Goal: Information Seeking & Learning: Find contact information

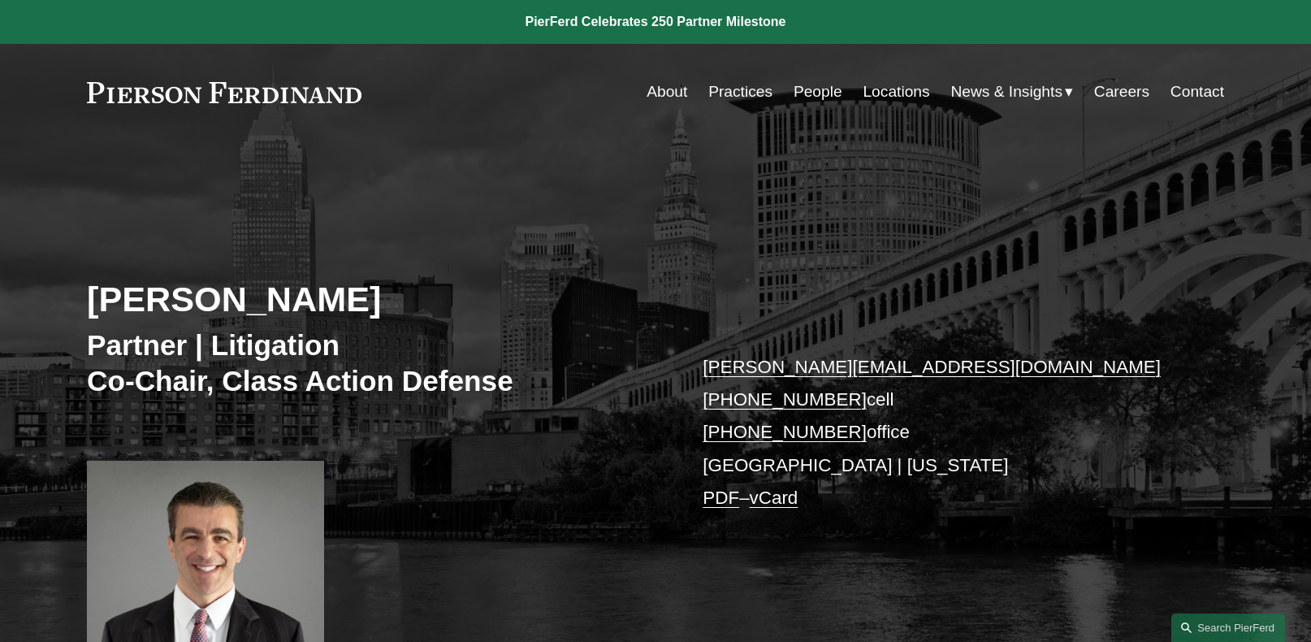
click at [804, 93] on link "People" at bounding box center [818, 91] width 49 height 31
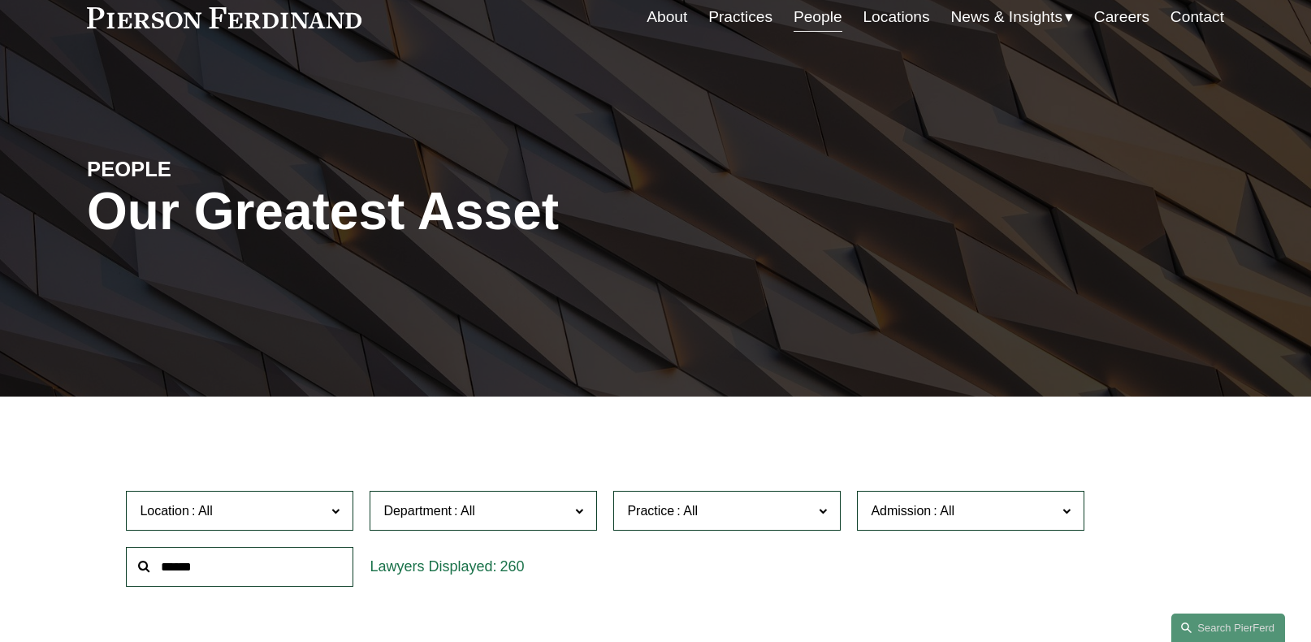
scroll to position [325, 0]
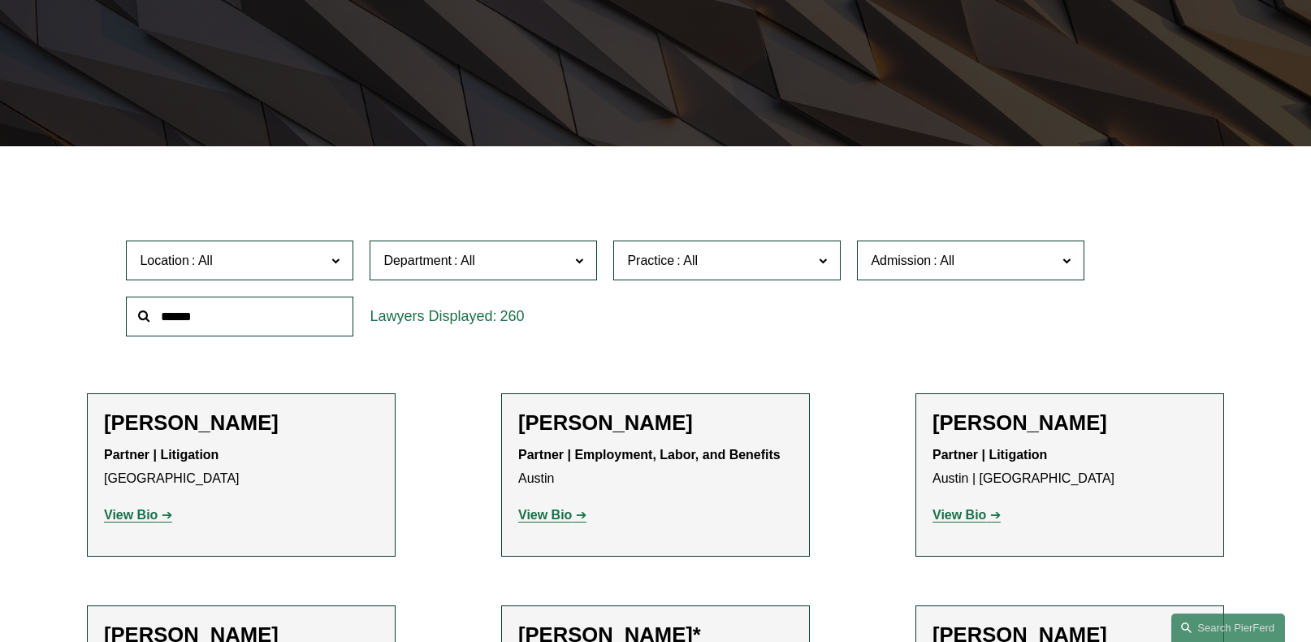
click at [271, 322] on input "text" at bounding box center [239, 316] width 227 height 40
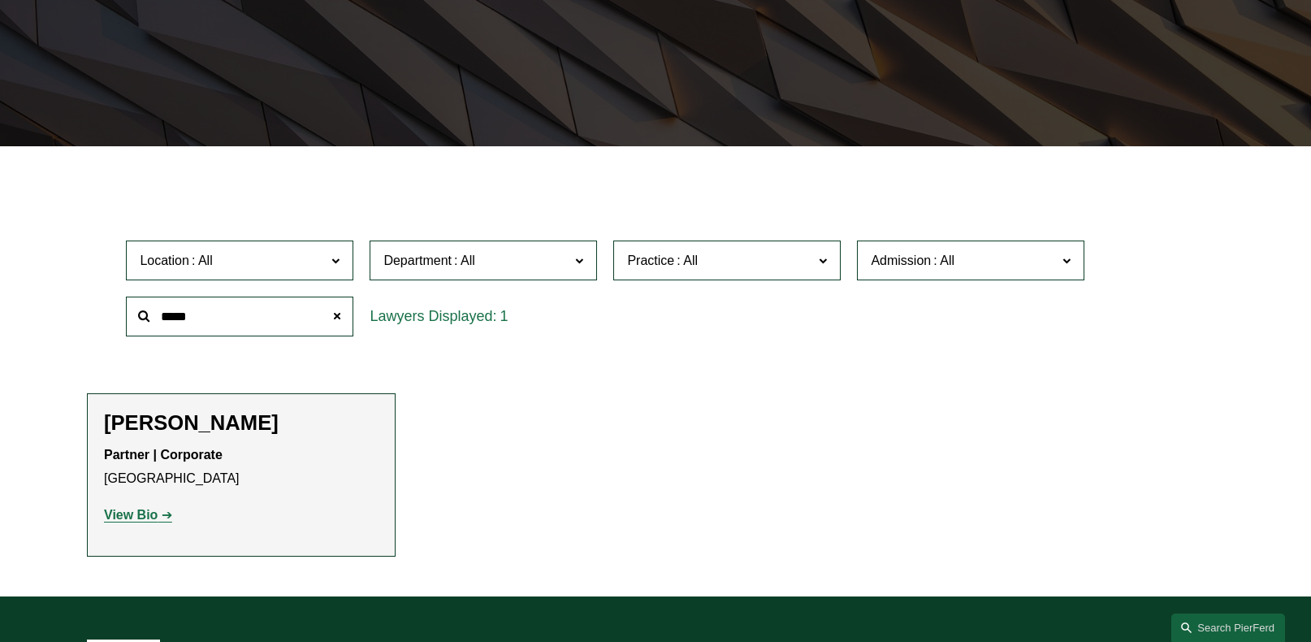
type input "*****"
click at [132, 519] on strong "View Bio" at bounding box center [131, 515] width 54 height 14
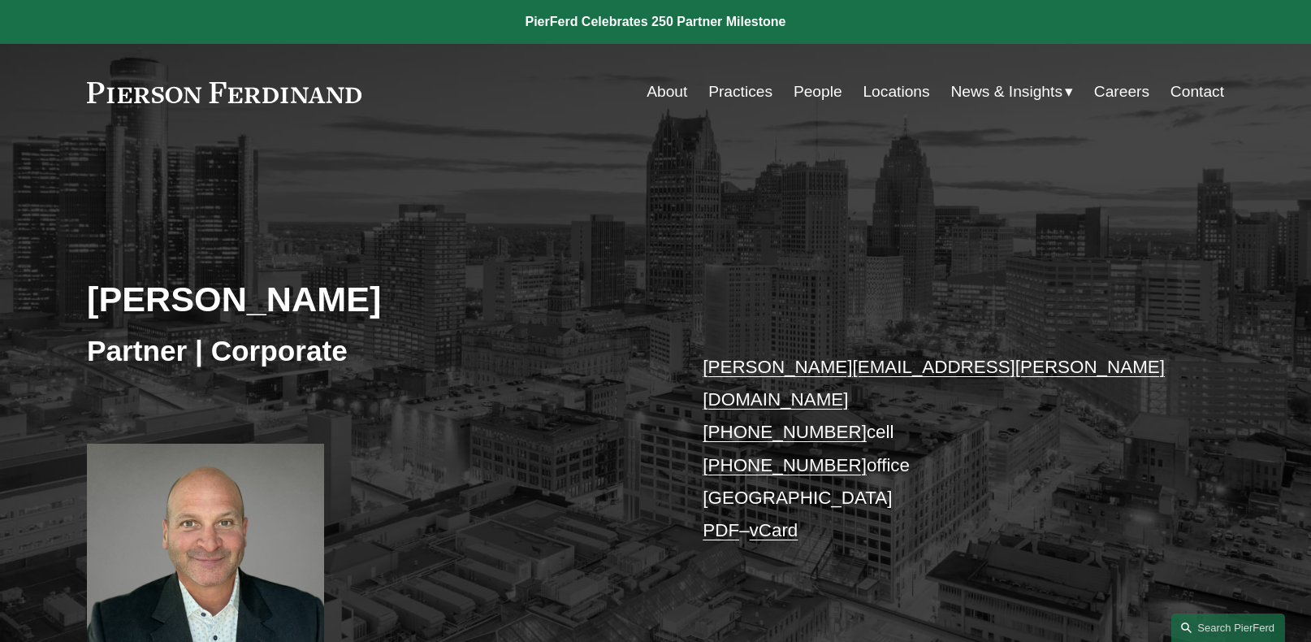
click at [820, 92] on link "People" at bounding box center [818, 91] width 49 height 31
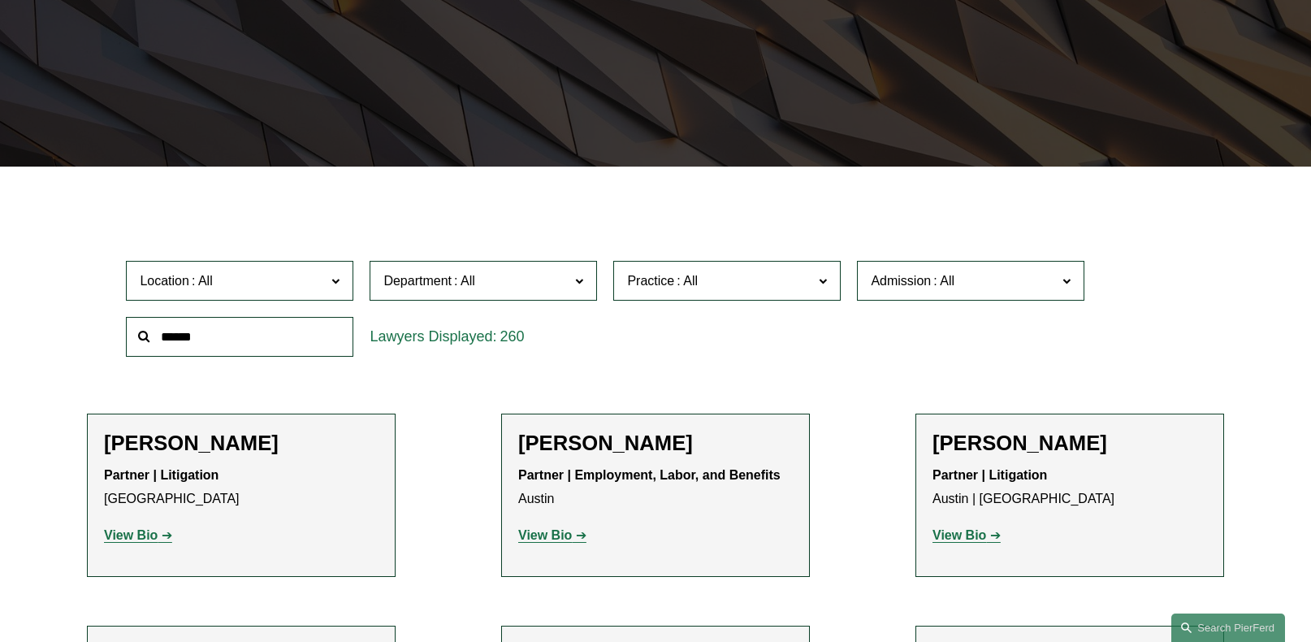
scroll to position [325, 0]
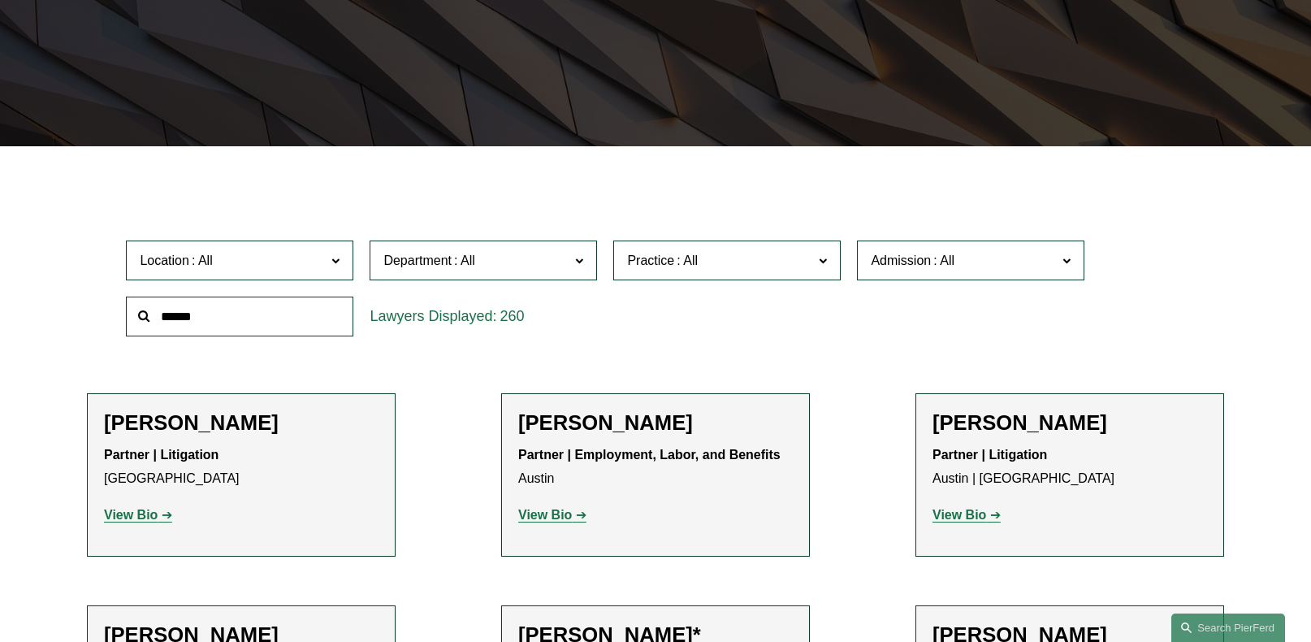
click at [240, 319] on input "text" at bounding box center [239, 316] width 227 height 40
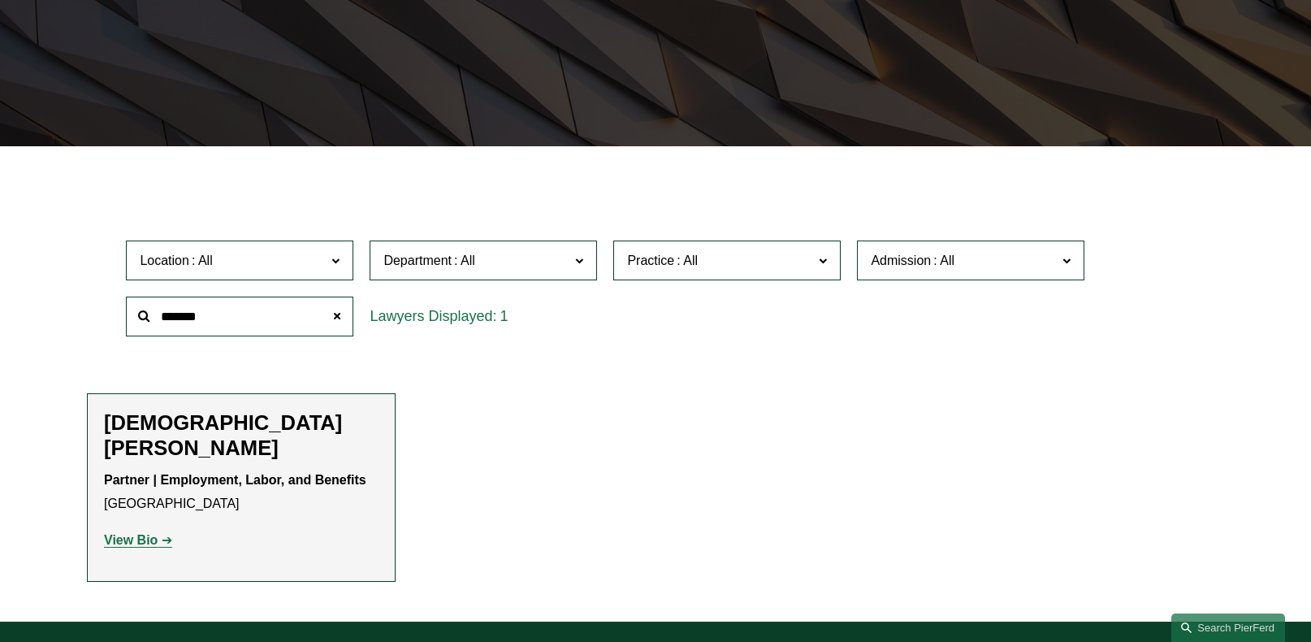
type input "*******"
click at [133, 533] on strong "View Bio" at bounding box center [131, 540] width 54 height 14
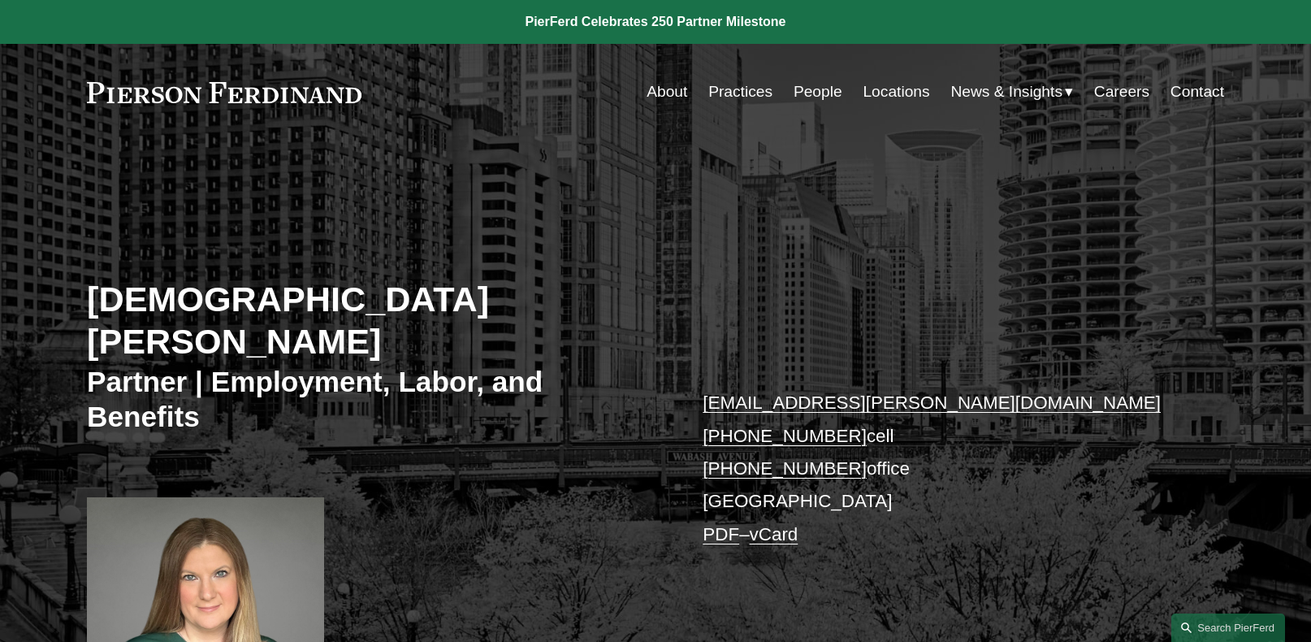
click at [813, 92] on link "People" at bounding box center [818, 91] width 49 height 31
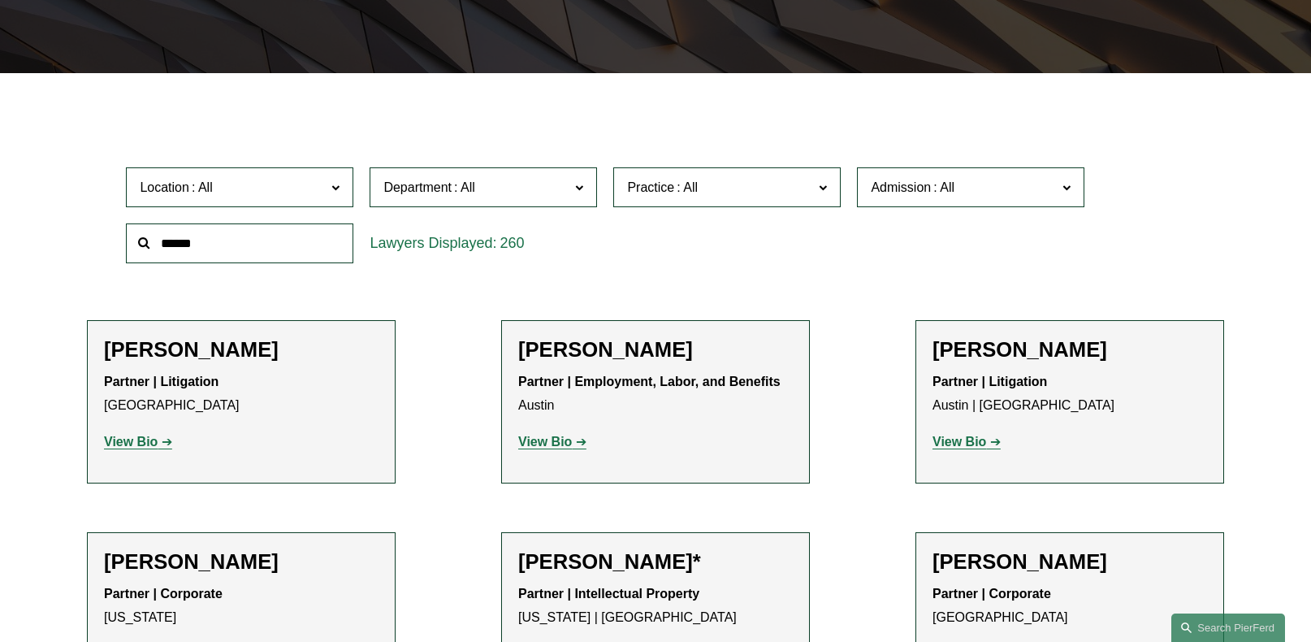
scroll to position [406, 0]
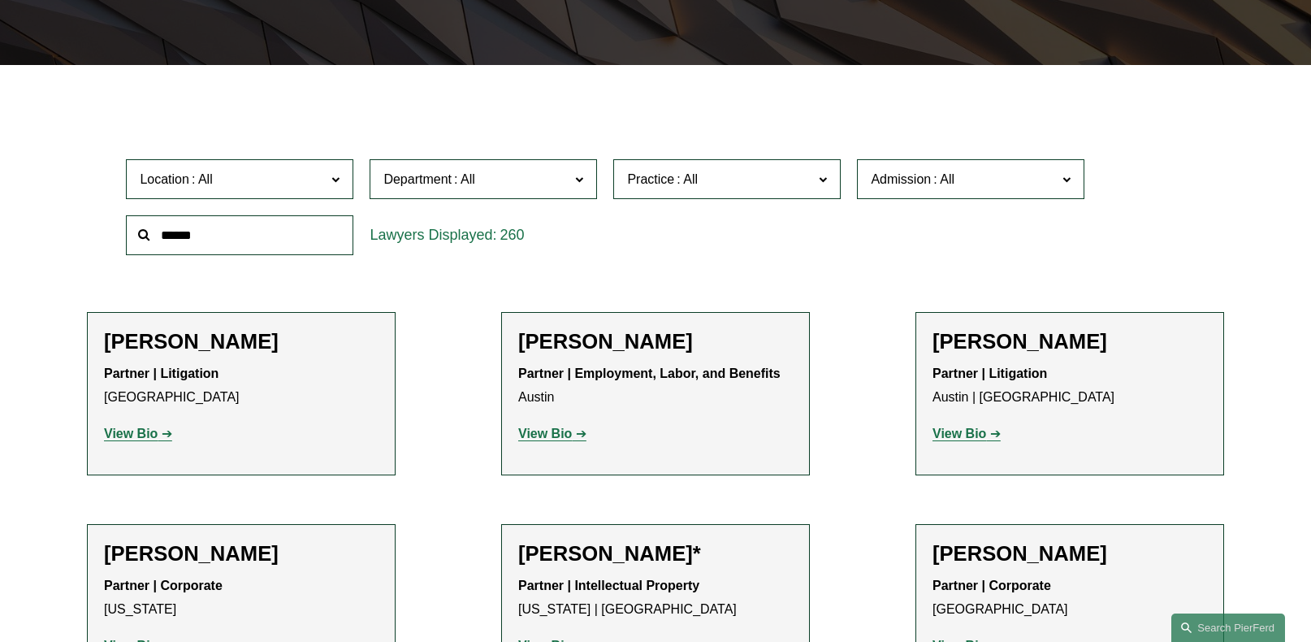
click at [299, 230] on input "text" at bounding box center [239, 235] width 227 height 40
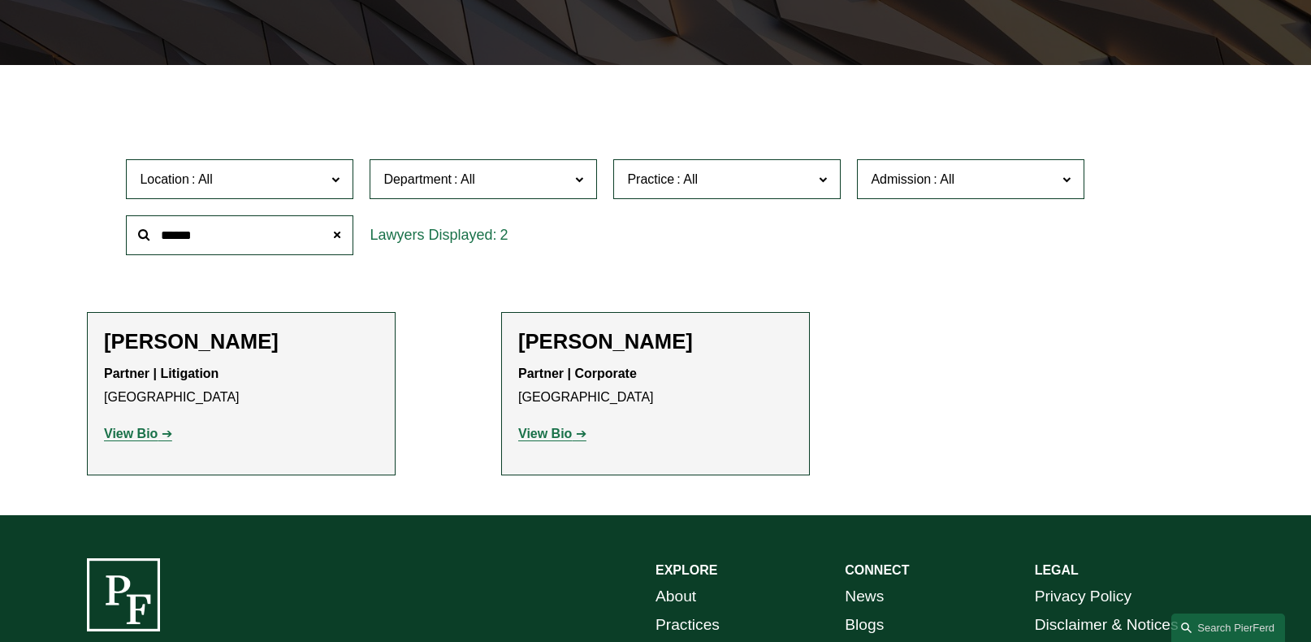
type input "******"
click at [532, 434] on strong "View Bio" at bounding box center [545, 433] width 54 height 14
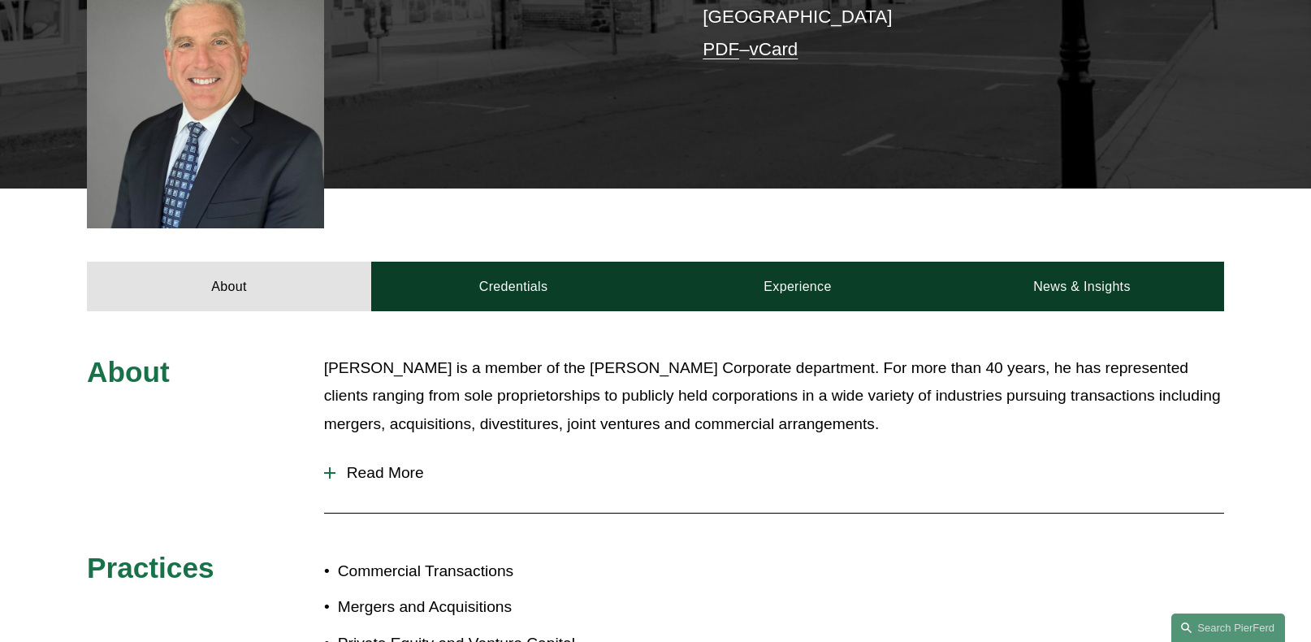
scroll to position [487, 0]
